Goal: Task Accomplishment & Management: Manage account settings

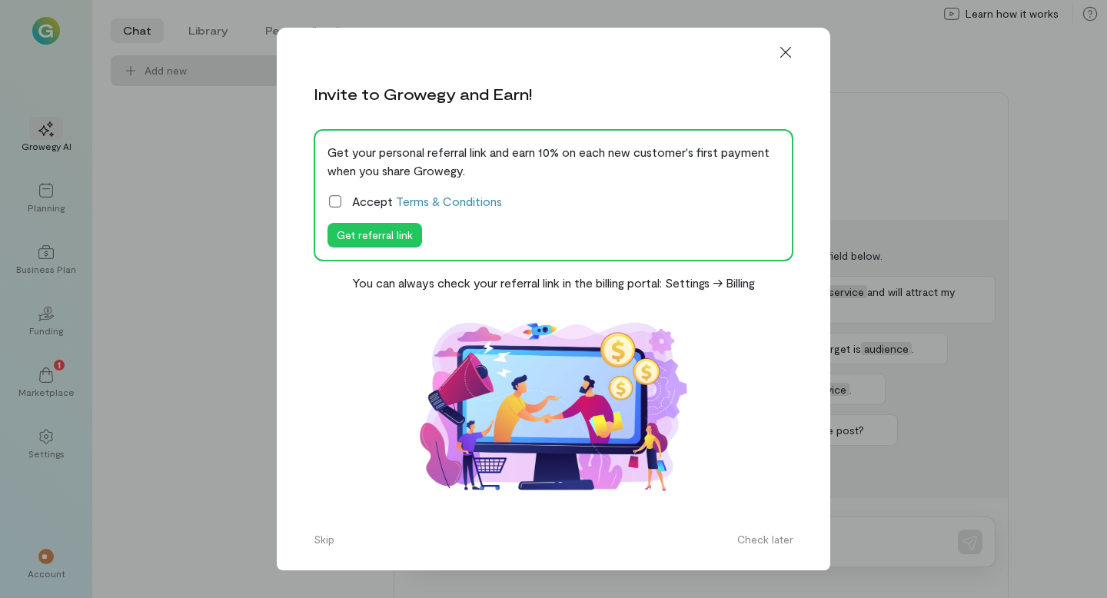
click at [334, 201] on icon at bounding box center [335, 201] width 15 height 15
click at [793, 54] on icon at bounding box center [785, 52] width 15 height 15
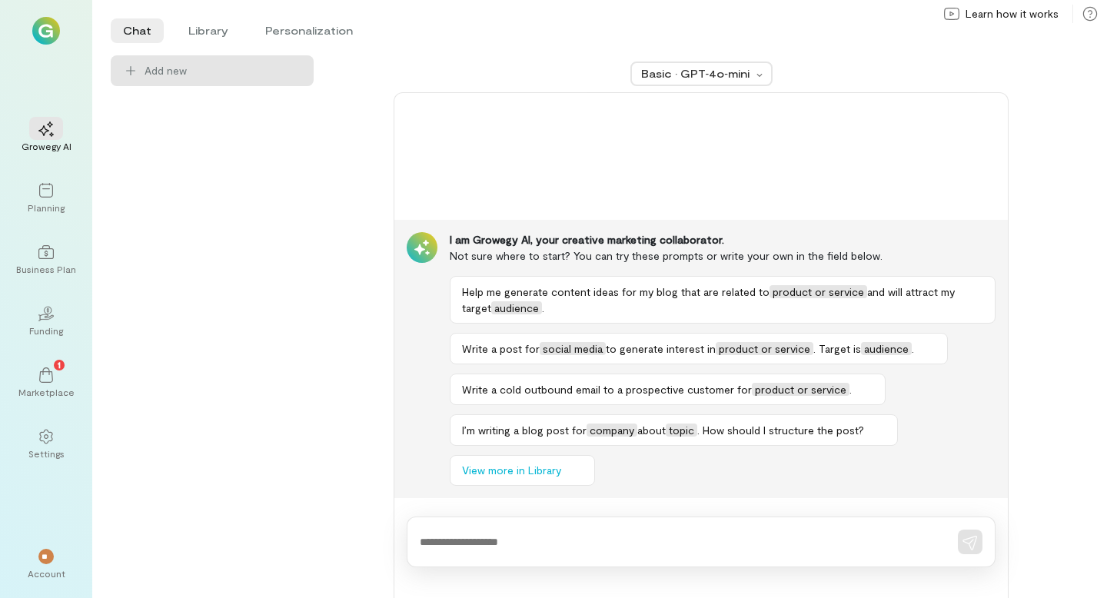
click at [52, 41] on img at bounding box center [46, 31] width 28 height 28
click at [42, 565] on div "**" at bounding box center [46, 555] width 34 height 23
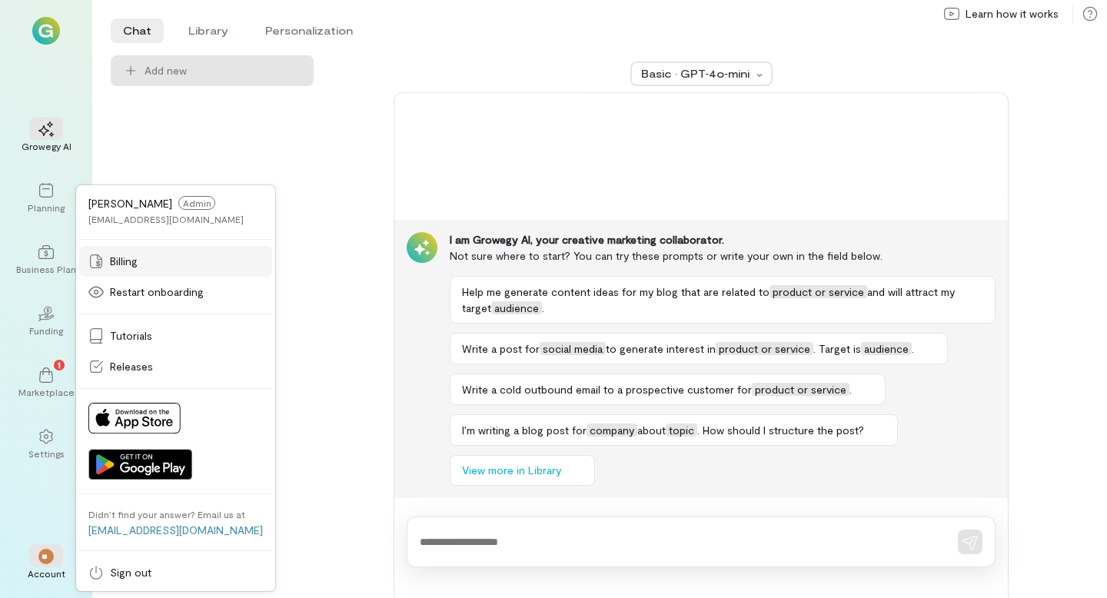
click at [140, 271] on link "Billing" at bounding box center [175, 261] width 193 height 31
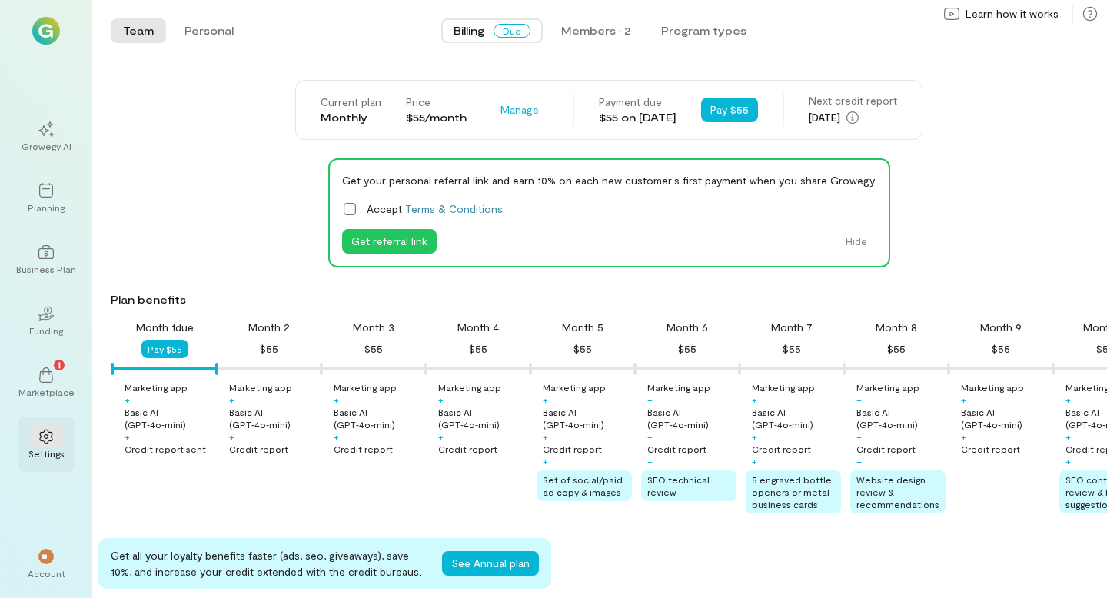
click at [46, 436] on icon at bounding box center [45, 436] width 15 height 15
click at [45, 436] on icon at bounding box center [45, 436] width 15 height 15
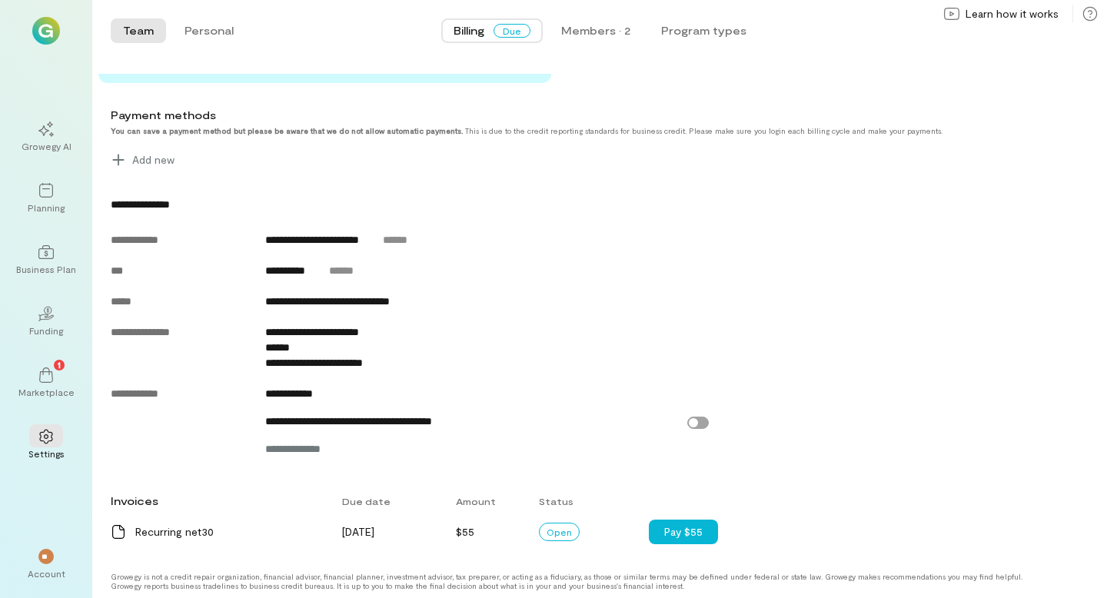
scroll to position [511, 0]
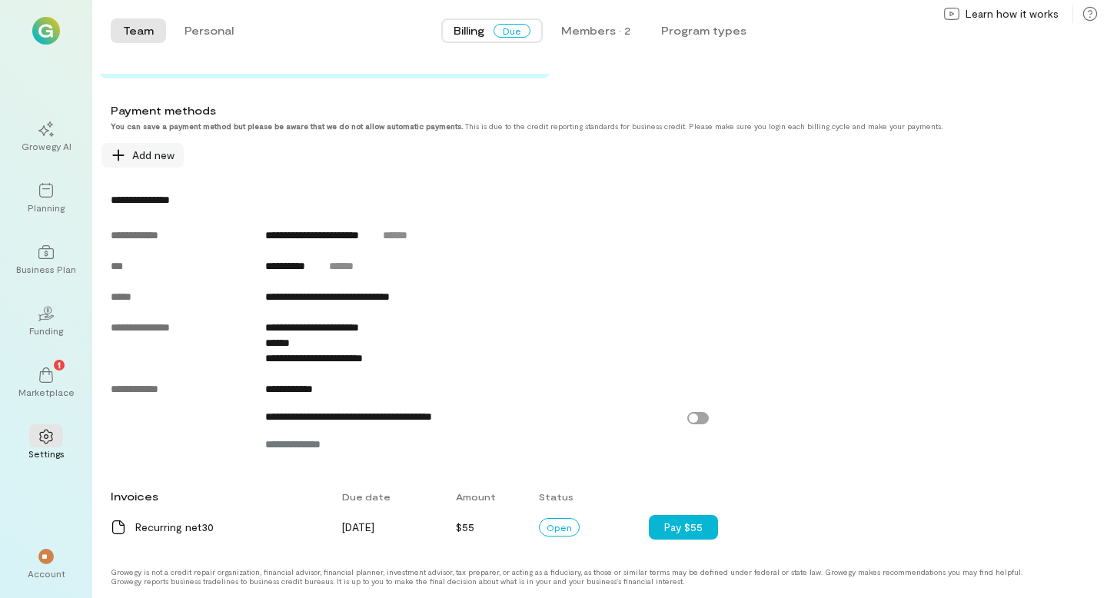
click at [165, 154] on span "Add new" at bounding box center [153, 155] width 42 height 15
